Goal: Transaction & Acquisition: Purchase product/service

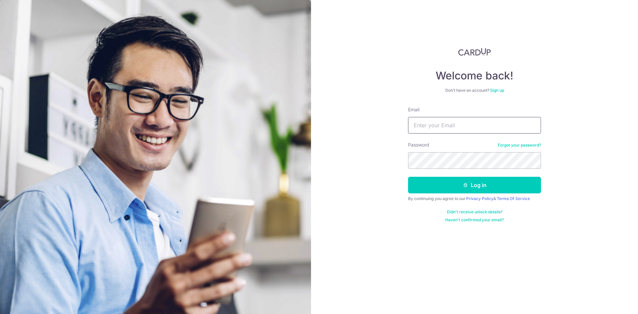
click at [447, 124] on input "Email" at bounding box center [474, 125] width 133 height 17
type input "angela.yp@gmail.com"
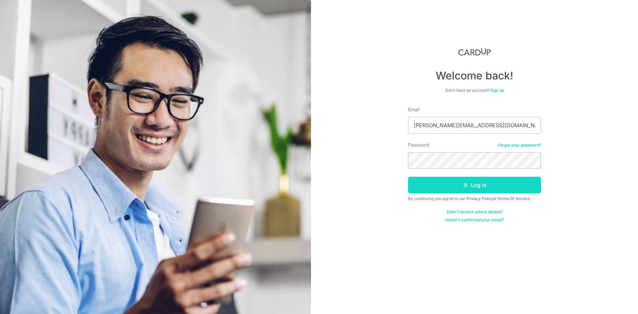
click at [448, 185] on button "Log in" at bounding box center [474, 185] width 133 height 17
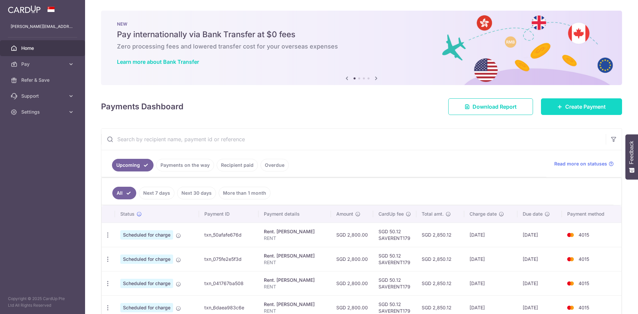
click at [566, 103] on span "Create Payment" at bounding box center [586, 107] width 41 height 8
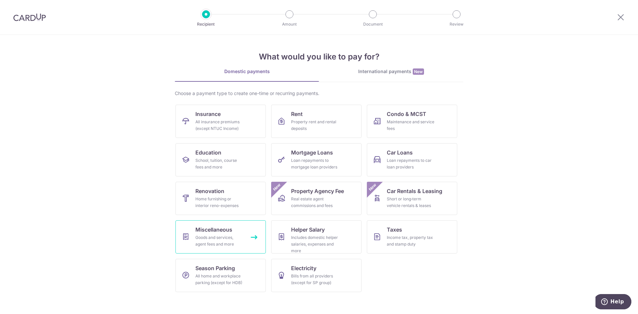
click at [232, 238] on div "Goods and services, agent fees and more" at bounding box center [220, 240] width 48 height 13
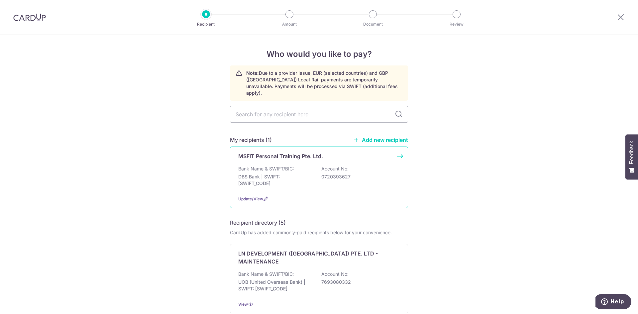
click at [309, 166] on div "Bank Name & SWIFT/BIC: DBS Bank | SWIFT: DBSSSGSGXXX Account No: 0720393627" at bounding box center [319, 178] width 162 height 25
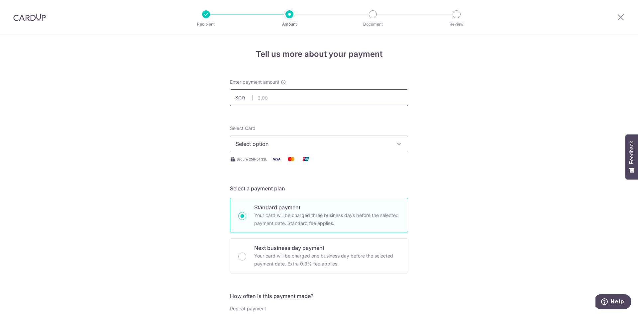
click at [310, 98] on input "text" at bounding box center [319, 97] width 178 height 17
type input "6,474.60"
click at [367, 143] on span "Select option" at bounding box center [313, 144] width 155 height 8
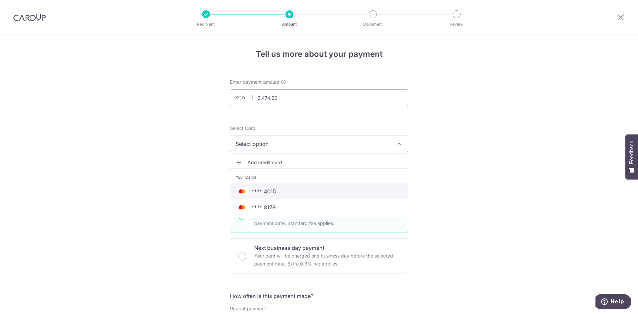
click at [322, 192] on span "**** 4015" at bounding box center [319, 192] width 167 height 8
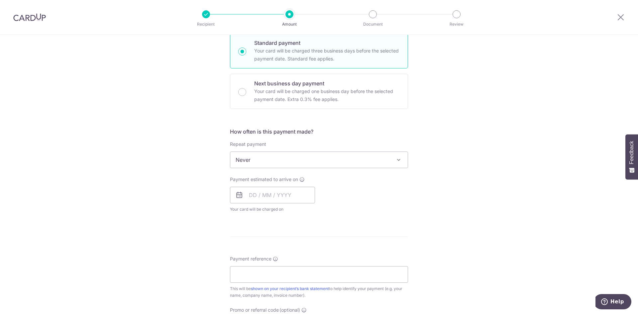
scroll to position [166, 0]
click at [301, 192] on input "text" at bounding box center [272, 193] width 85 height 17
click at [283, 254] on link "10" at bounding box center [283, 254] width 11 height 11
type input "[DATE]"
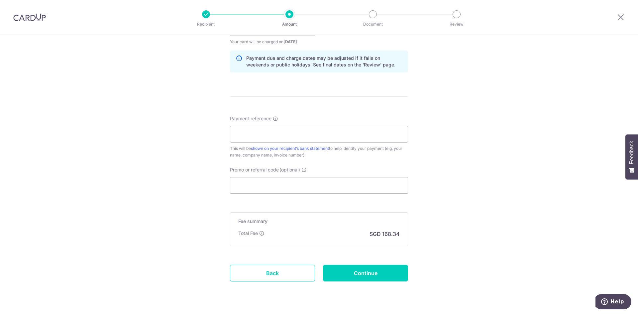
scroll to position [333, 0]
click at [321, 134] on input "Payment reference" at bounding box center [319, 134] width 178 height 17
type input "[PERSON_NAME] 87402902"
click at [303, 188] on input "Promo or referral code (optional)" at bounding box center [319, 185] width 178 height 17
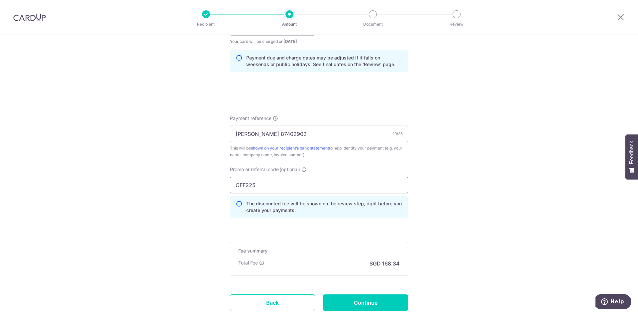
type input "OFF225"
click at [493, 187] on div "Tell us more about your payment Enter payment amount SGD 6,474.60 6474.60 Selec…" at bounding box center [319, 31] width 638 height 659
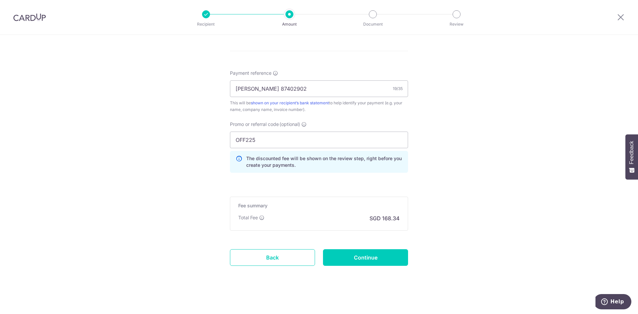
scroll to position [379, 0]
click at [390, 256] on input "Continue" at bounding box center [365, 256] width 85 height 17
type input "Create Schedule"
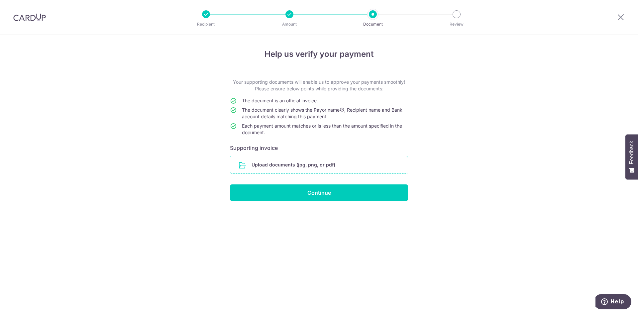
click at [342, 164] on input "file" at bounding box center [319, 164] width 178 height 17
click at [313, 169] on input "file" at bounding box center [319, 164] width 178 height 17
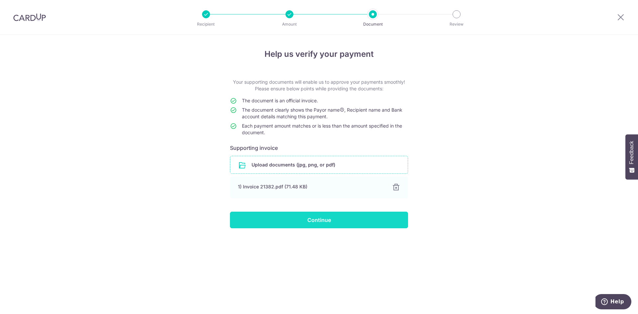
click at [350, 219] on input "Continue" at bounding box center [319, 220] width 178 height 17
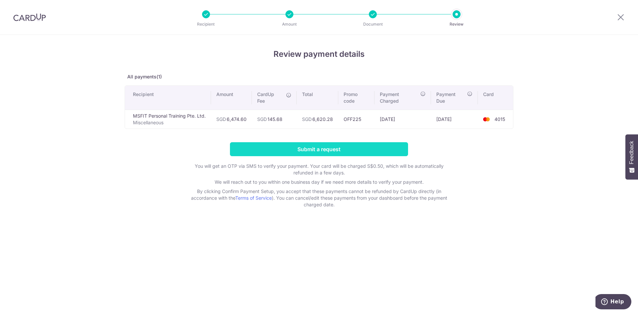
click at [330, 149] on input "Submit a request" at bounding box center [319, 149] width 178 height 14
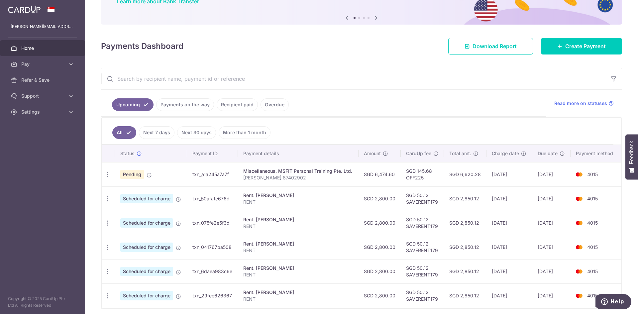
scroll to position [67, 0]
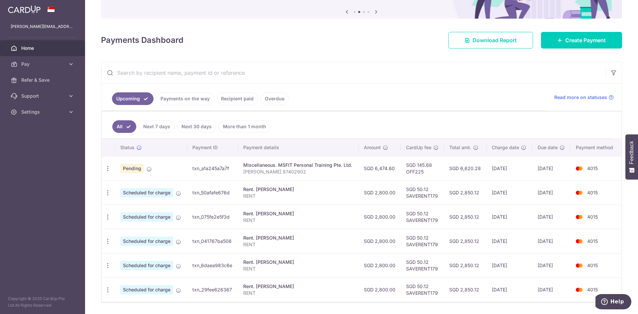
click at [293, 167] on div "Miscellaneous. MSFIT Personal Training Pte. Ltd." at bounding box center [298, 165] width 110 height 7
click at [331, 167] on div "Miscellaneous. MSFIT Personal Training Pte. Ltd." at bounding box center [298, 165] width 110 height 7
click at [221, 166] on td "txn_a1a245a7a7f" at bounding box center [212, 168] width 51 height 24
